Goal: Transaction & Acquisition: Purchase product/service

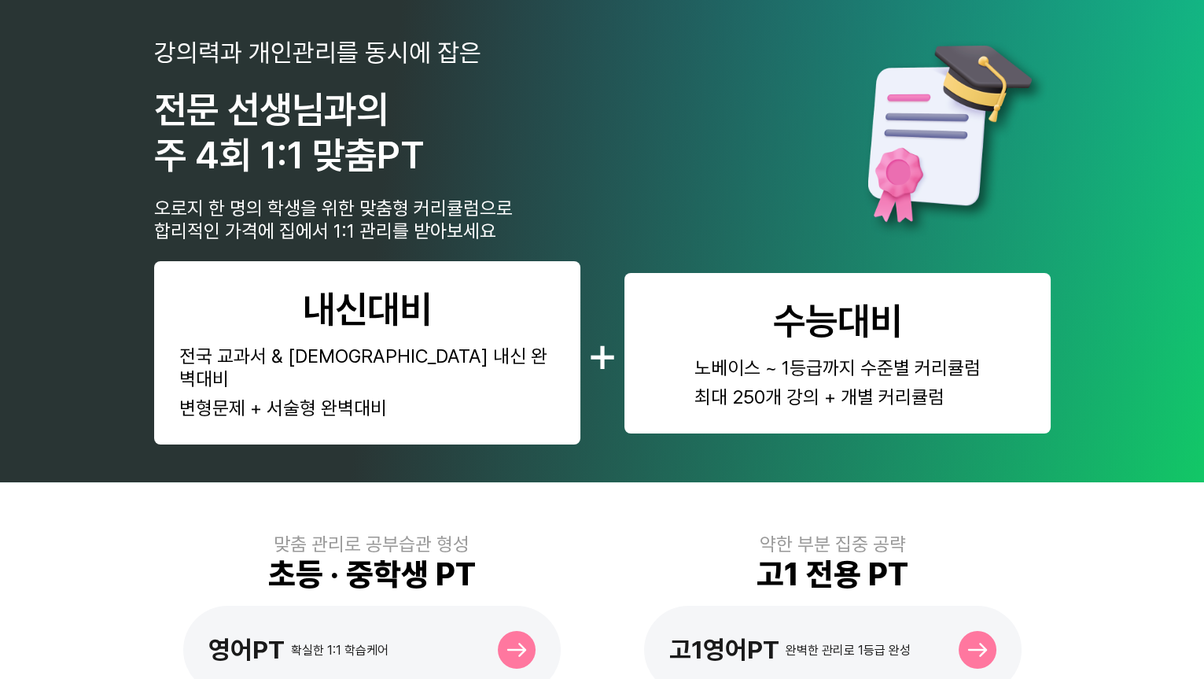
click at [705, 163] on div "강의력과 개인관리를 동시에 잡은 전문 선생님과의 주 4회 1:1 맞춤PT 오로지 한 명의 학생을 위한 맞춤형 커리큘럼으로 합리적인 가격에 집에…" at bounding box center [602, 140] width 896 height 204
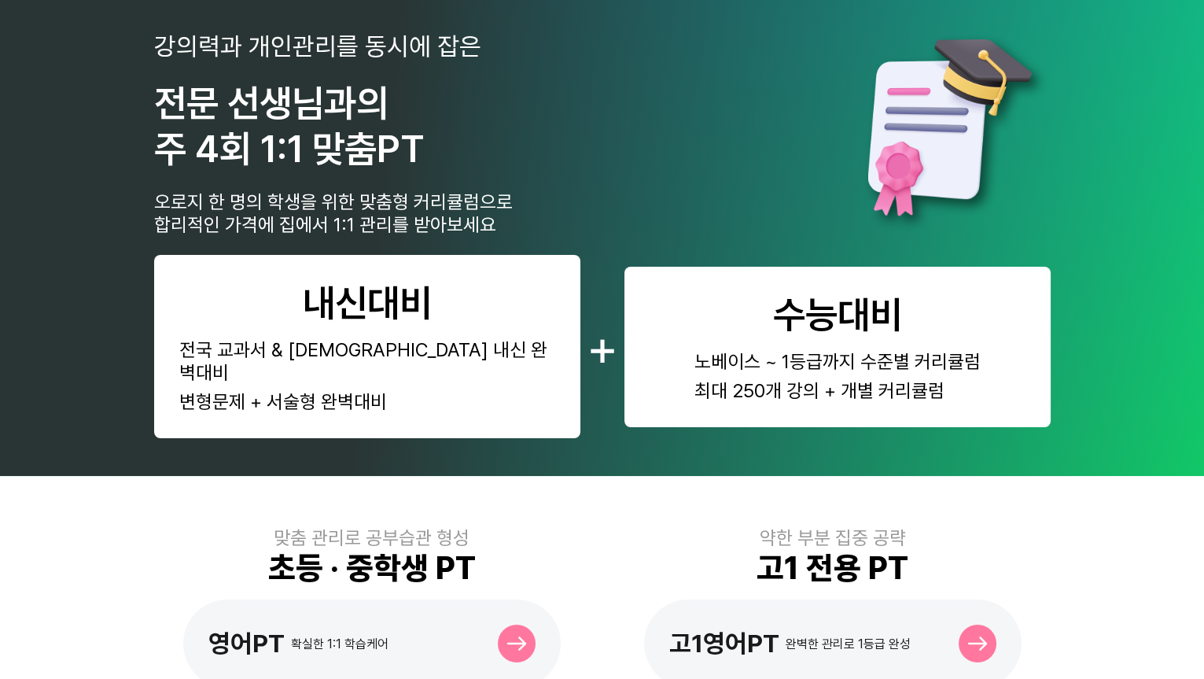
scroll to position [285, 0]
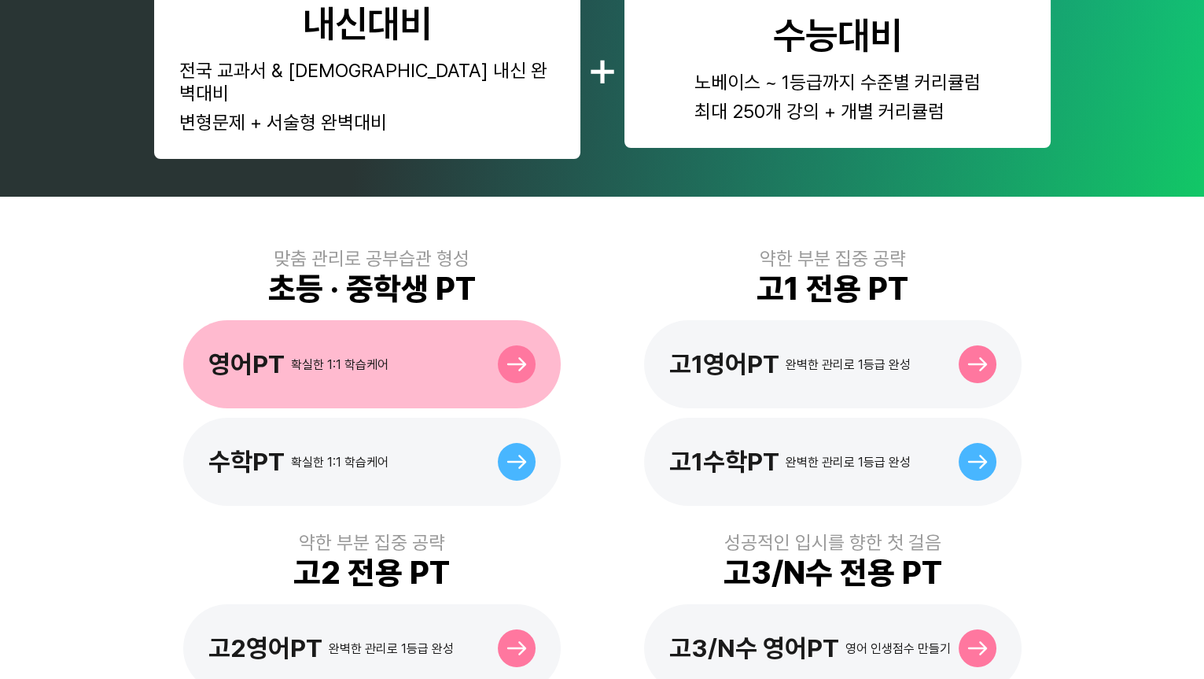
click at [366, 354] on div "영어PT 확실한 1:1 학습케어" at bounding box center [371, 364] width 377 height 88
